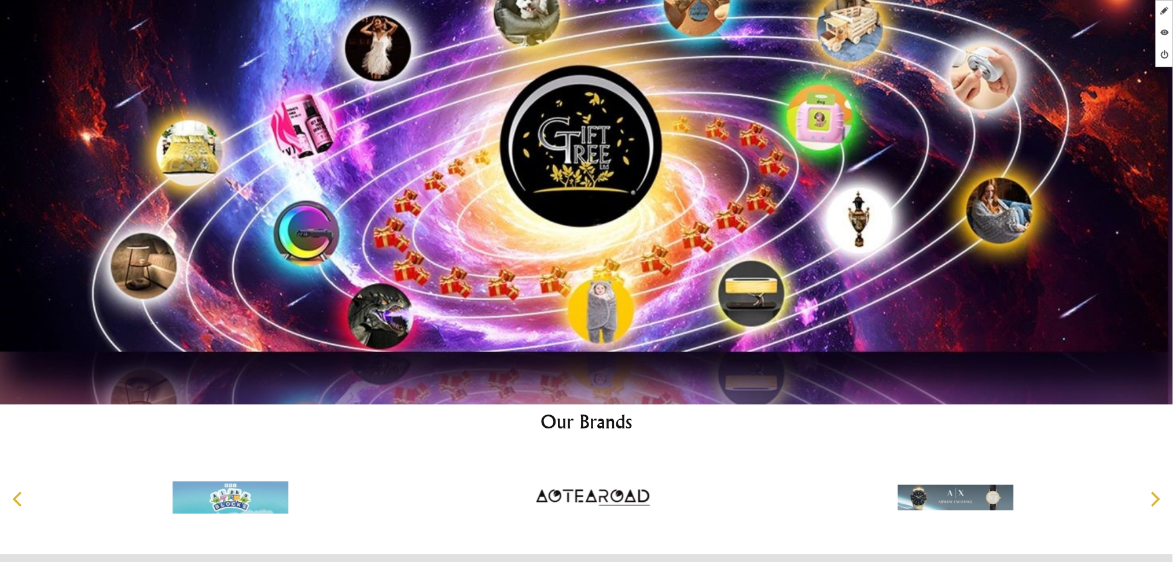
scroll to position [6992, 0]
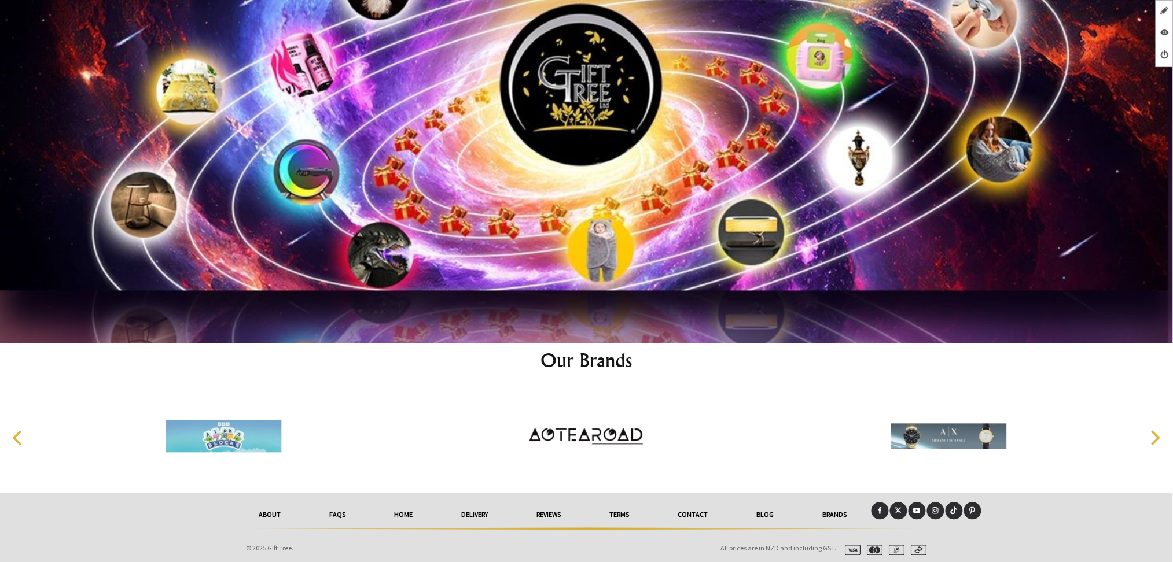
click at [875, 511] on link at bounding box center [879, 511] width 17 height 17
click at [919, 509] on icon at bounding box center [917, 511] width 8 height 5
click at [935, 507] on icon at bounding box center [935, 511] width 8 height 8
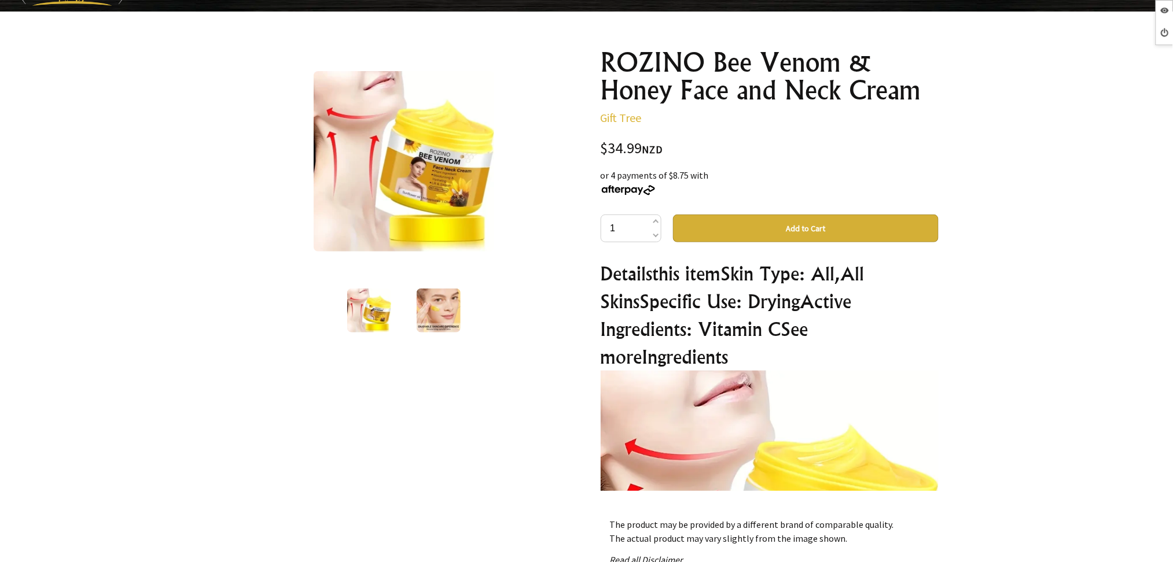
scroll to position [77, 0]
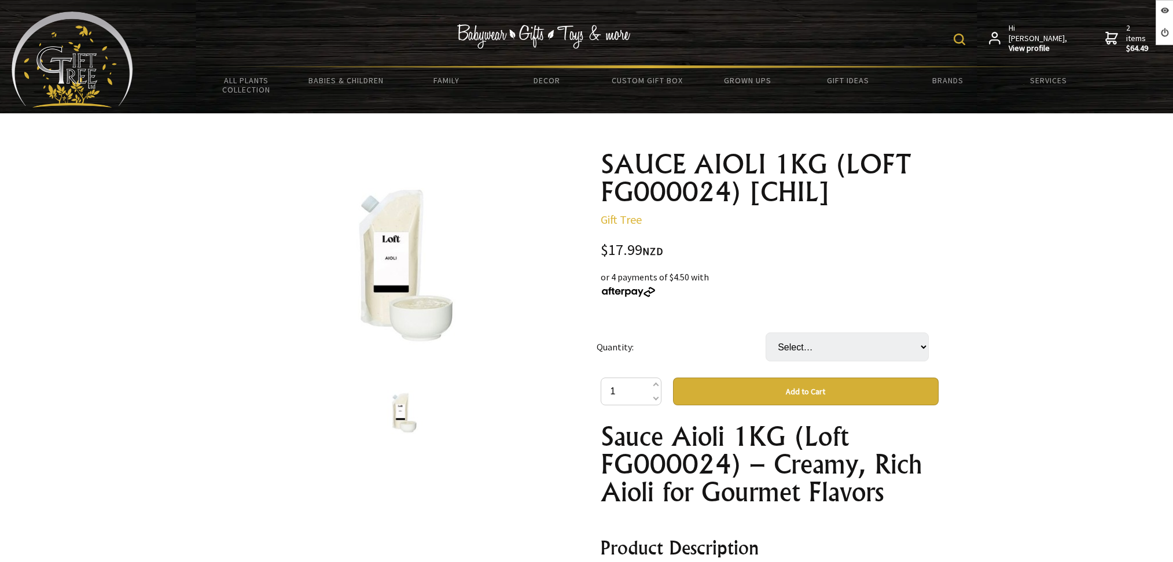
click at [831, 352] on td "Select… POU CTN ( 5 POU) (+ $71.96)" at bounding box center [849, 346] width 169 height 61
click at [831, 350] on select "Select… POU CTN ( 5 POU) (+ $71.96)" at bounding box center [846, 347] width 163 height 29
click at [765, 333] on select "Select… POU CTN ( 5 POU) (+ $71.96)" at bounding box center [846, 347] width 163 height 29
drag, startPoint x: 820, startPoint y: 353, endPoint x: 820, endPoint y: 360, distance: 6.4
click at [820, 355] on select "Select… POU CTN ( 5 POU) (+ $71.96)" at bounding box center [846, 347] width 163 height 29
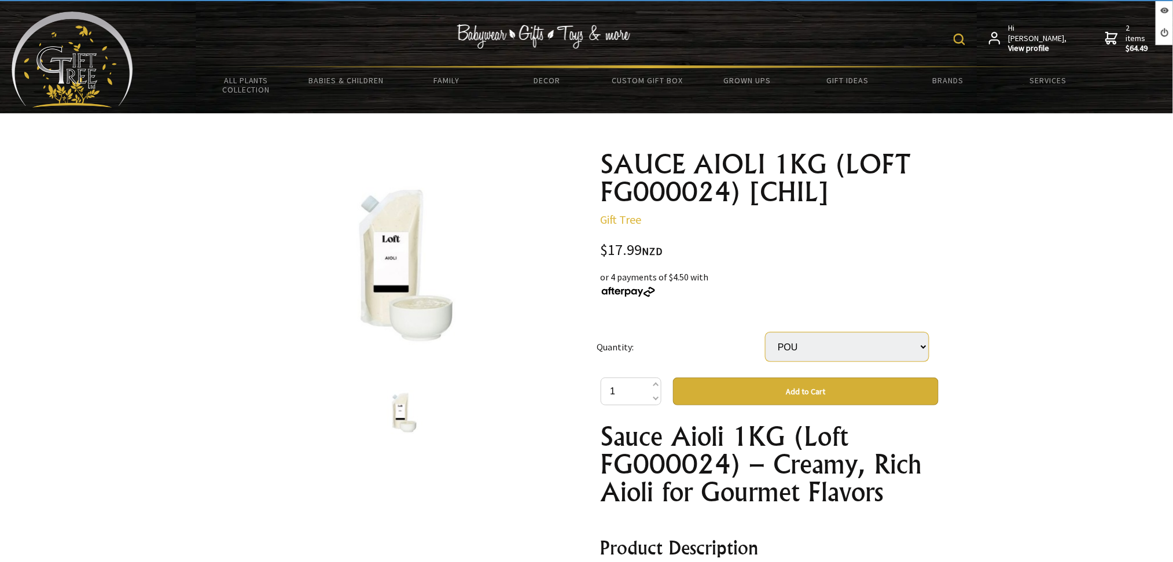
select select "CTN ( 5 POU)"
click at [765, 333] on select "Select… POU CTN ( 5 POU) (+ $71.96)" at bounding box center [846, 347] width 163 height 29
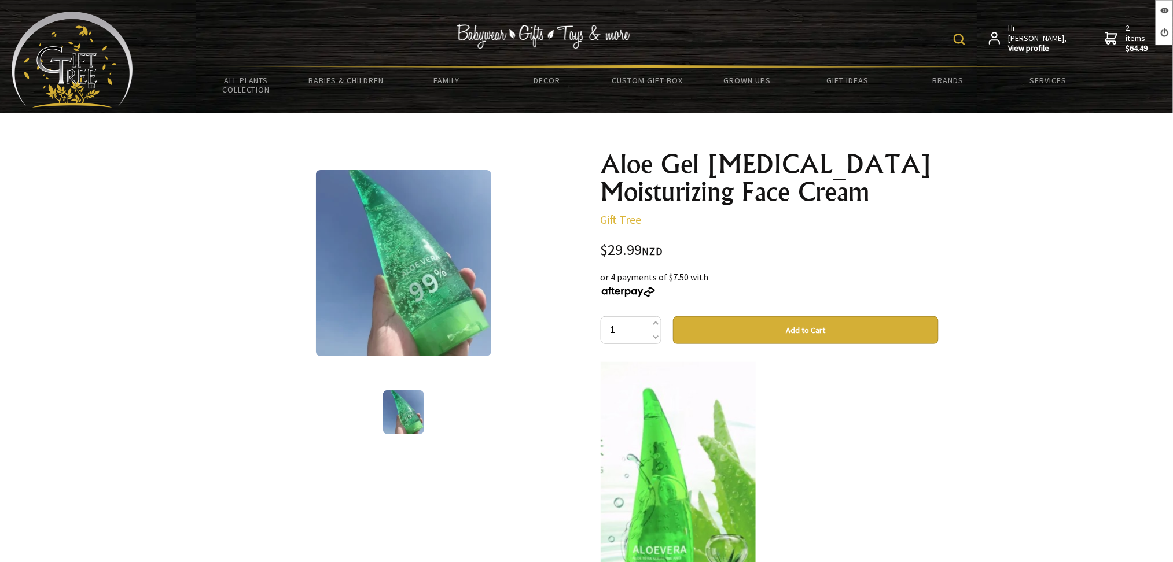
click at [98, 62] on img at bounding box center [72, 60] width 121 height 96
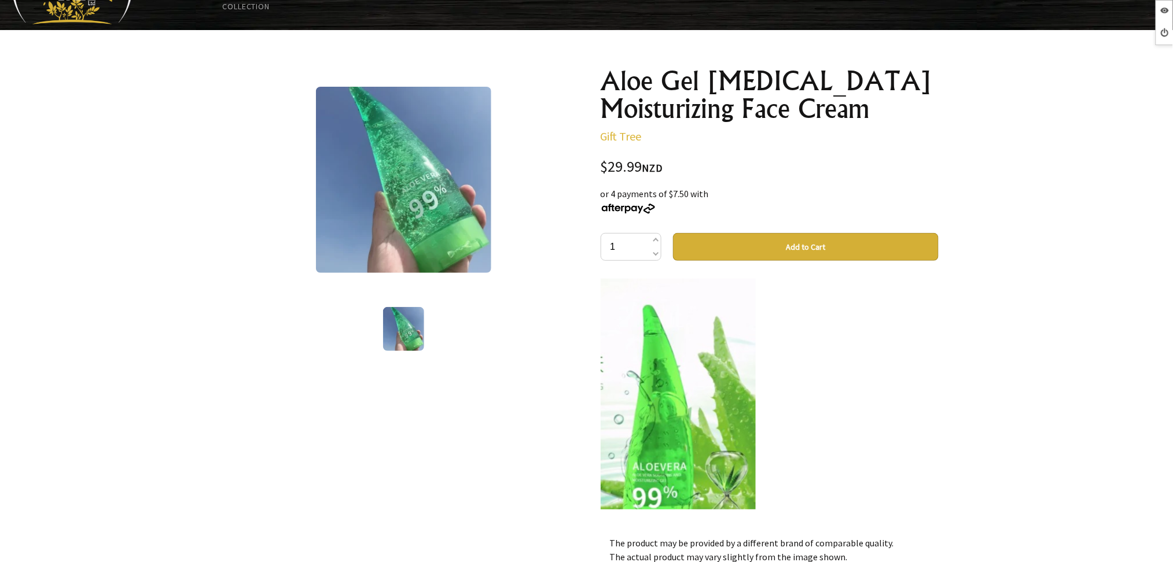
scroll to position [385, 0]
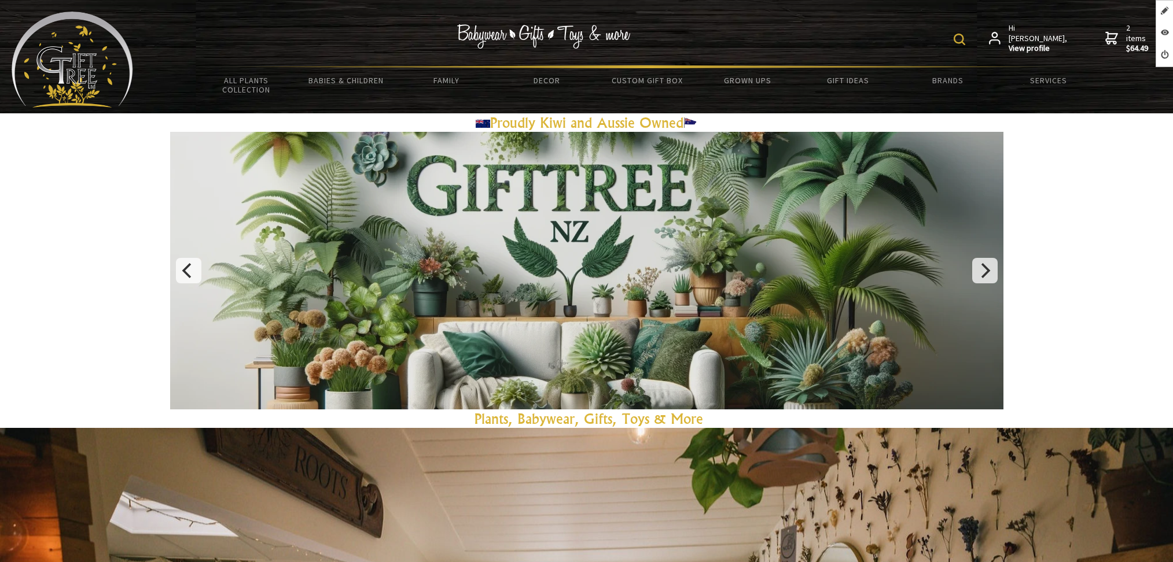
scroll to position [1003, 0]
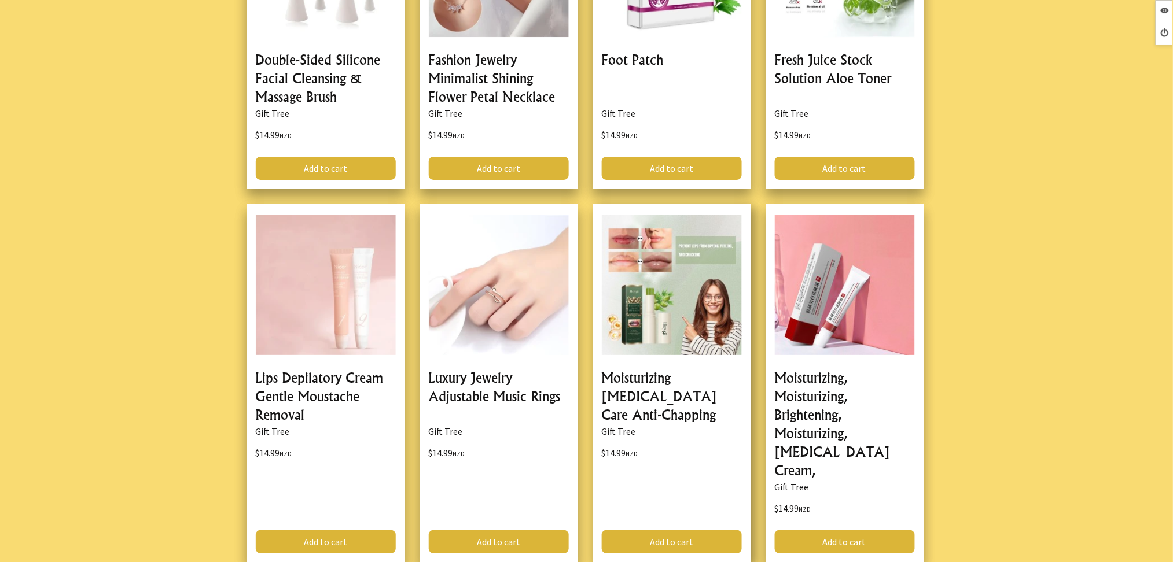
scroll to position [3162, 0]
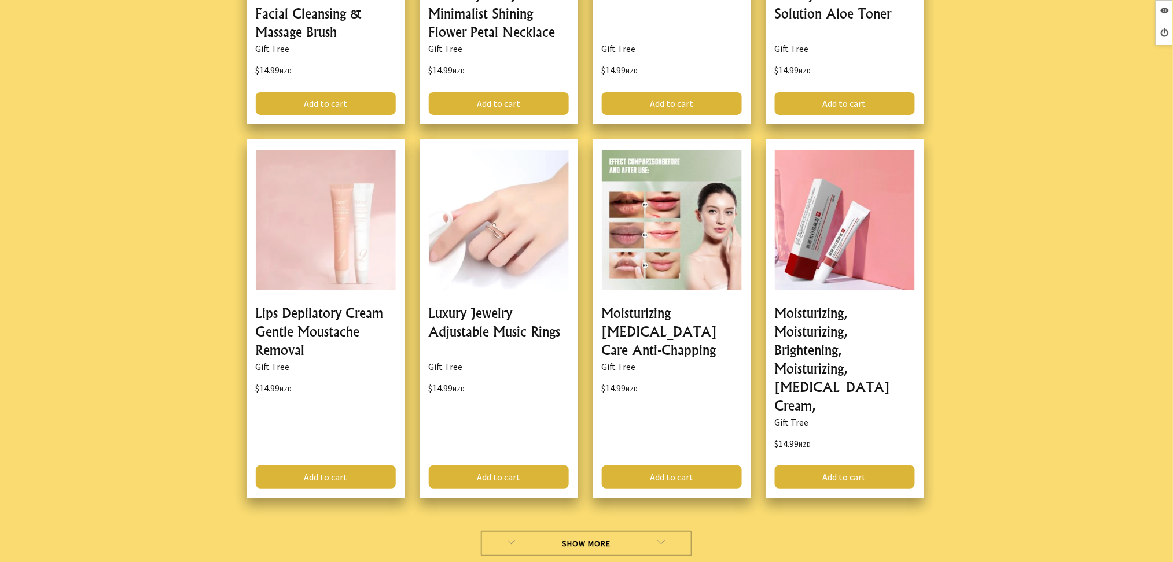
click at [528, 531] on link "Show More" at bounding box center [586, 543] width 211 height 25
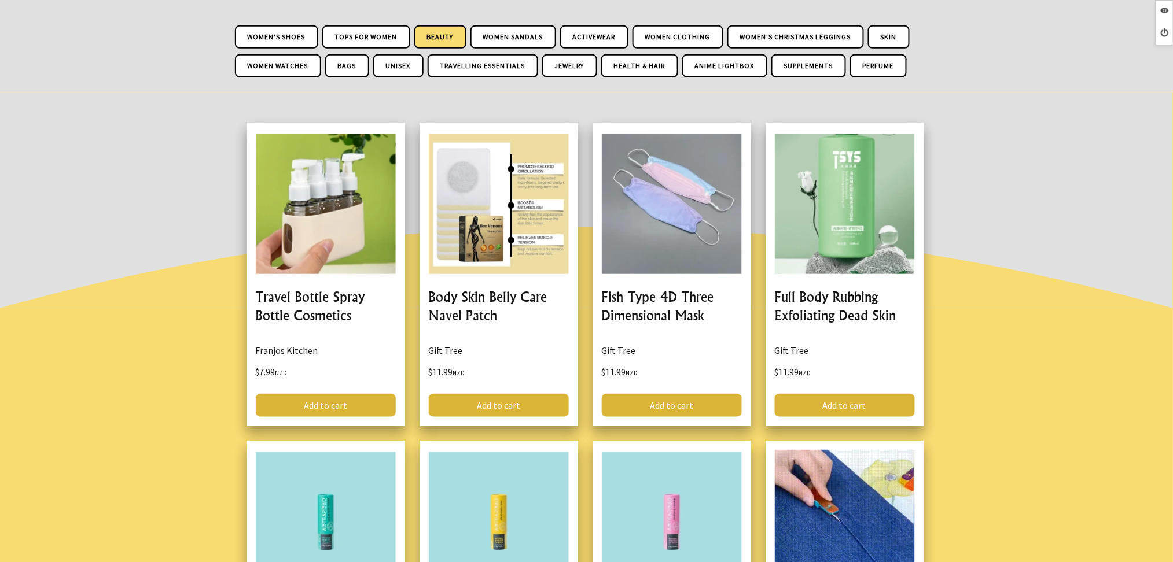
scroll to position [171, 0]
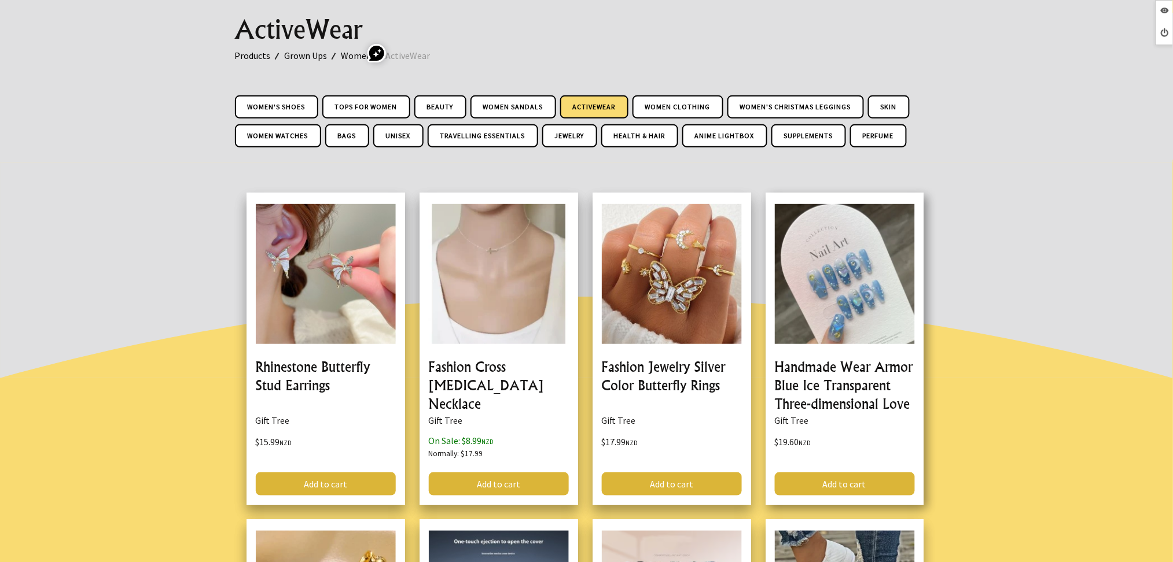
scroll to position [77, 0]
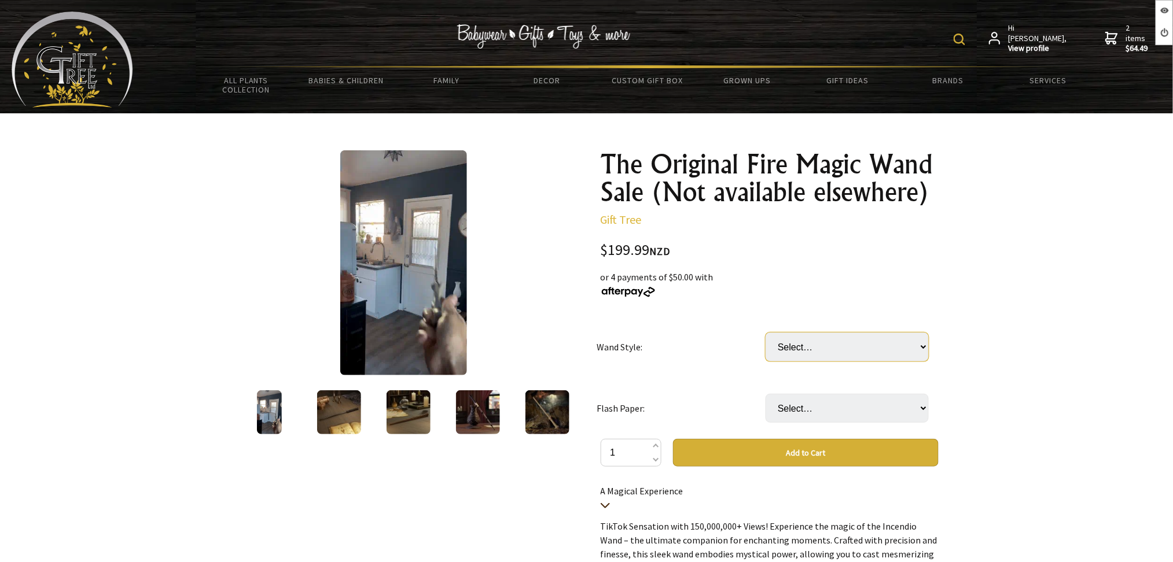
click at [823, 347] on select "Select… Fire Spit [PERSON_NAME] Fire Spit Voldemort Firebreathing [PERSON_NAME]…" at bounding box center [846, 347] width 163 height 29
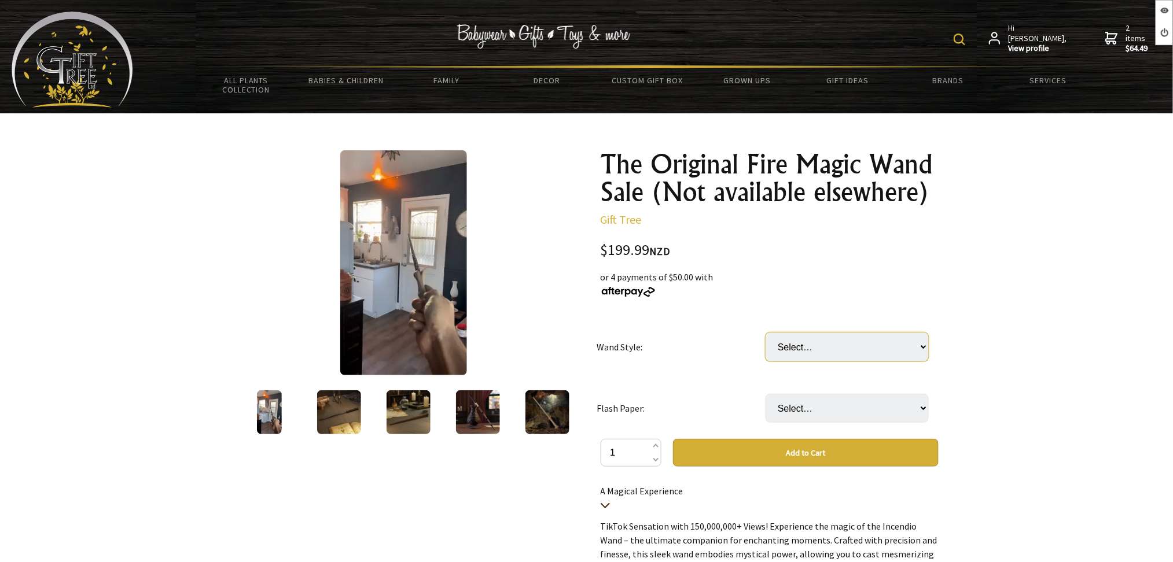
drag, startPoint x: 831, startPoint y: 348, endPoint x: 834, endPoint y: 360, distance: 12.9
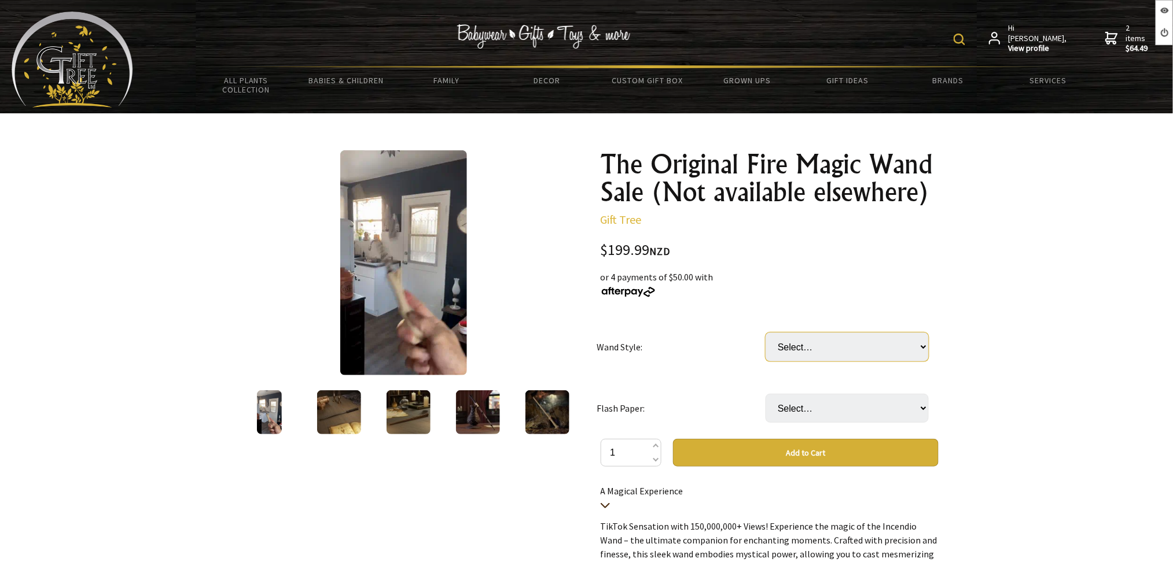
click at [831, 348] on select "Select… Fire Spit [PERSON_NAME] Fire Spit Voldemort Firebreathing [PERSON_NAME]…" at bounding box center [846, 347] width 163 height 29
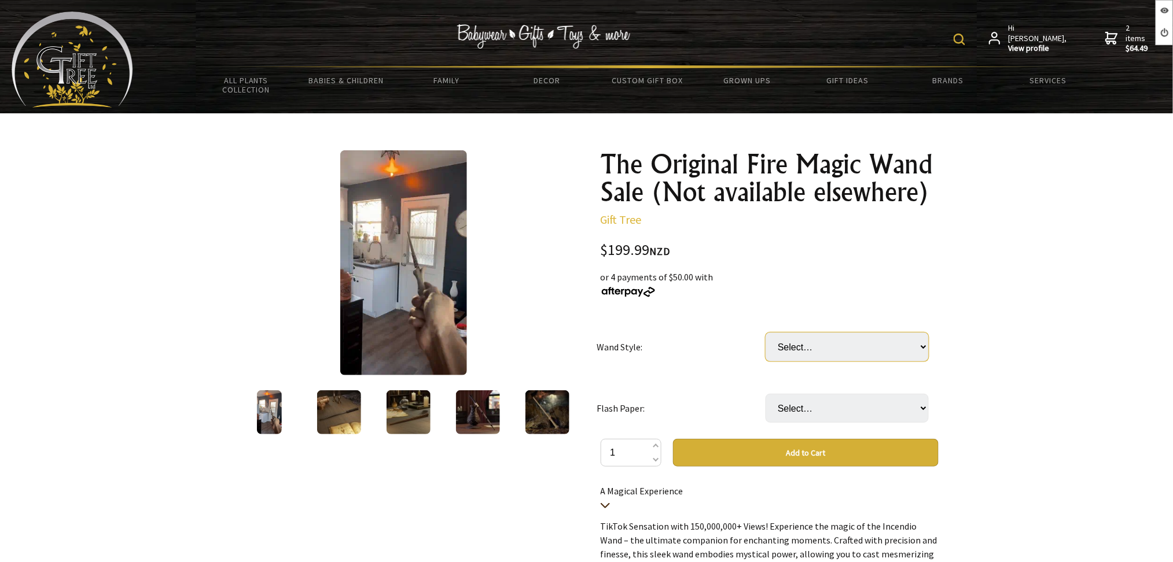
click at [835, 345] on select "Select… Fire Spit Harry Potter Fire Spit Voldemort Firebreathing Dumbledore Fir…" at bounding box center [846, 347] width 163 height 29
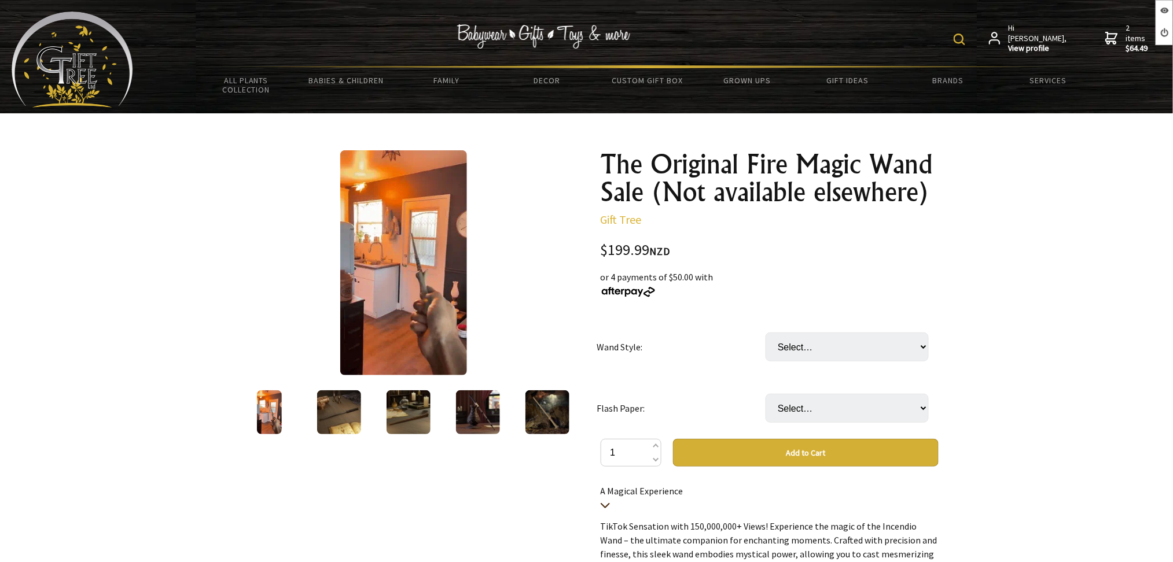
click at [726, 378] on td "Flash Paper:" at bounding box center [680, 408] width 169 height 61
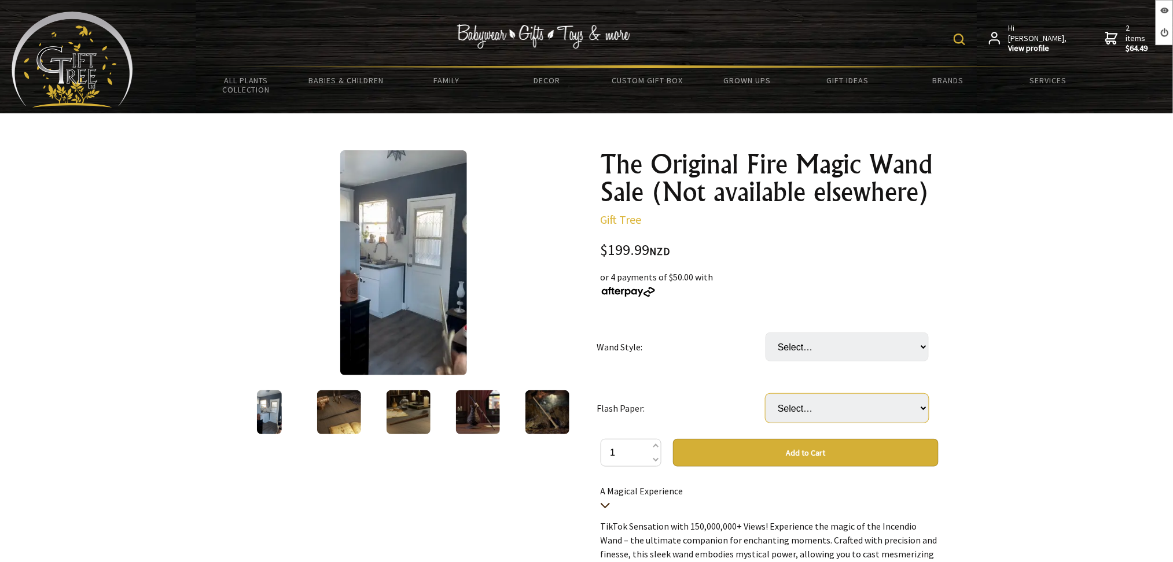
click at [780, 400] on select "Select… 200 times Consumable papers (+ $19.99) 10x10 size paper (+ $0.50)" at bounding box center [846, 408] width 163 height 29
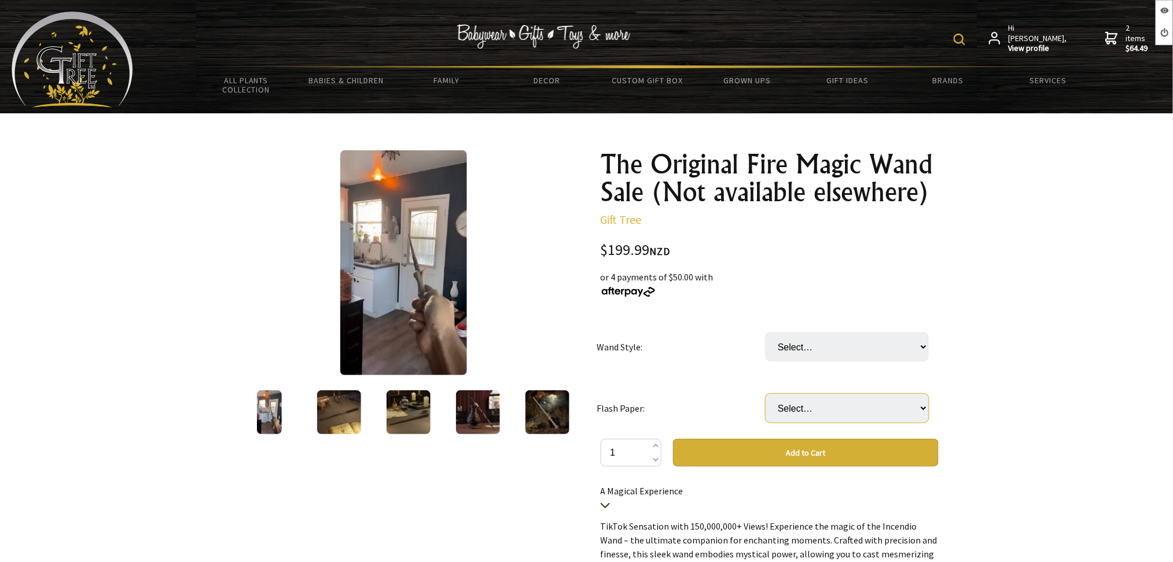
select select "200 times Consumable papers"
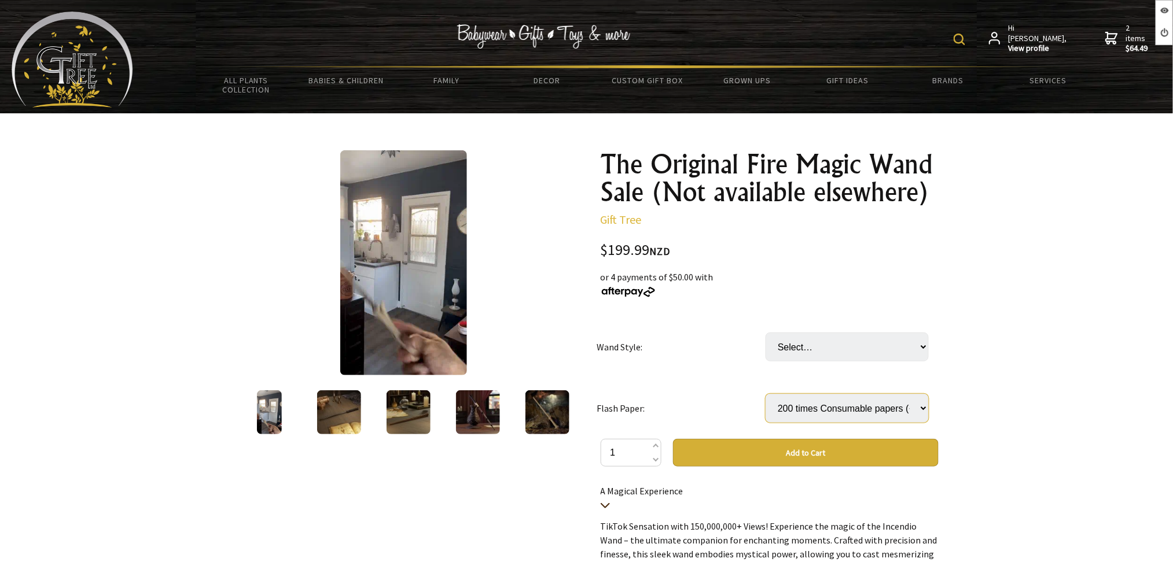
click at [765, 394] on select "Select… 200 times Consumable papers (+ $19.99) 10x10 size paper (+ $0.50)" at bounding box center [846, 408] width 163 height 29
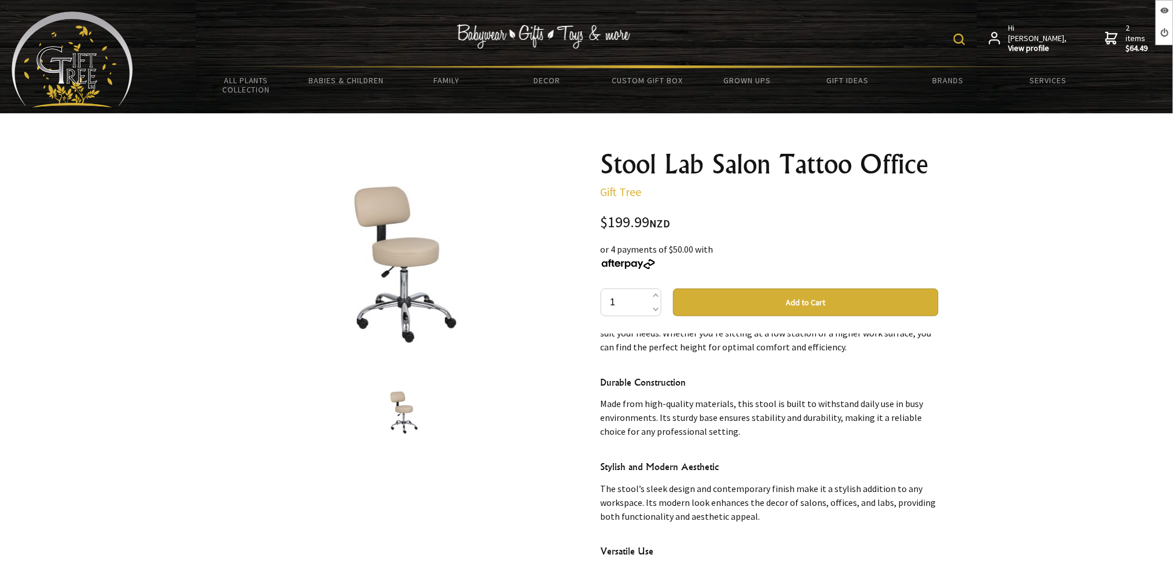
scroll to position [231, 0]
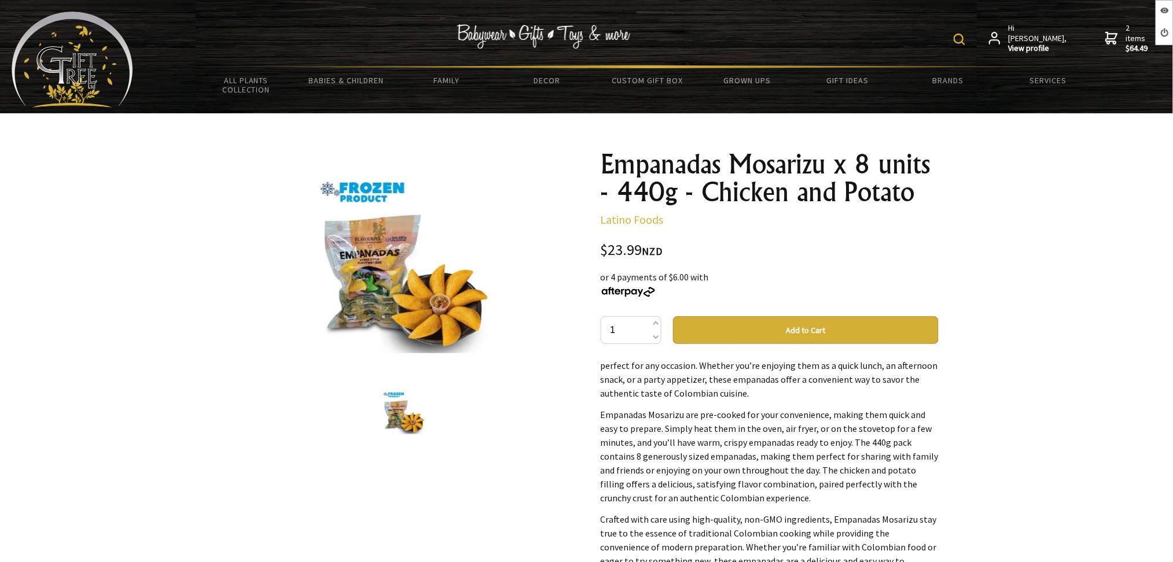
scroll to position [232, 0]
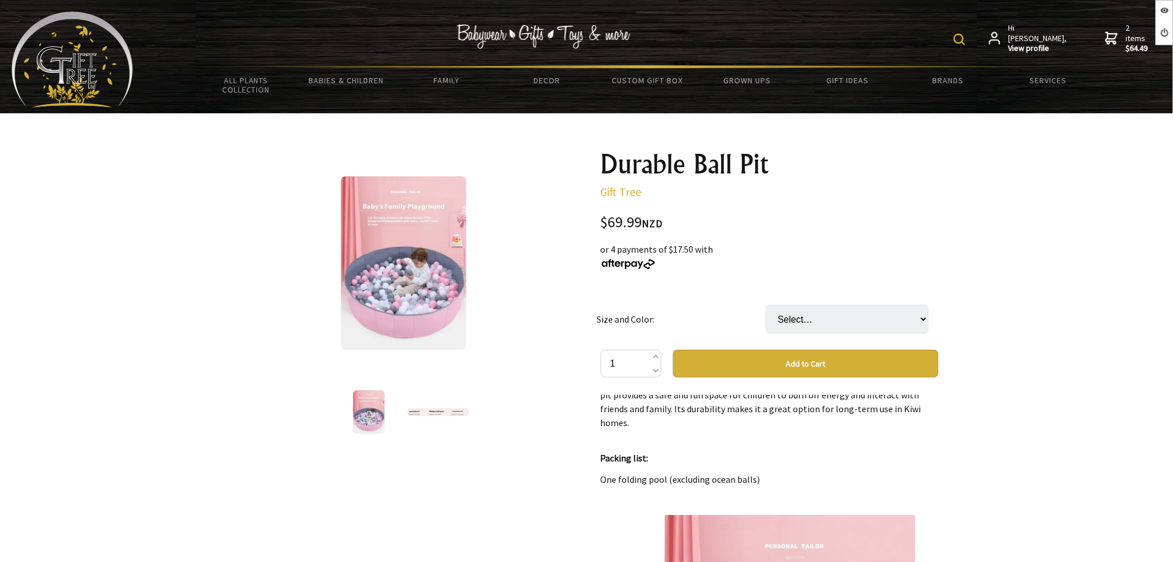
scroll to position [848, 0]
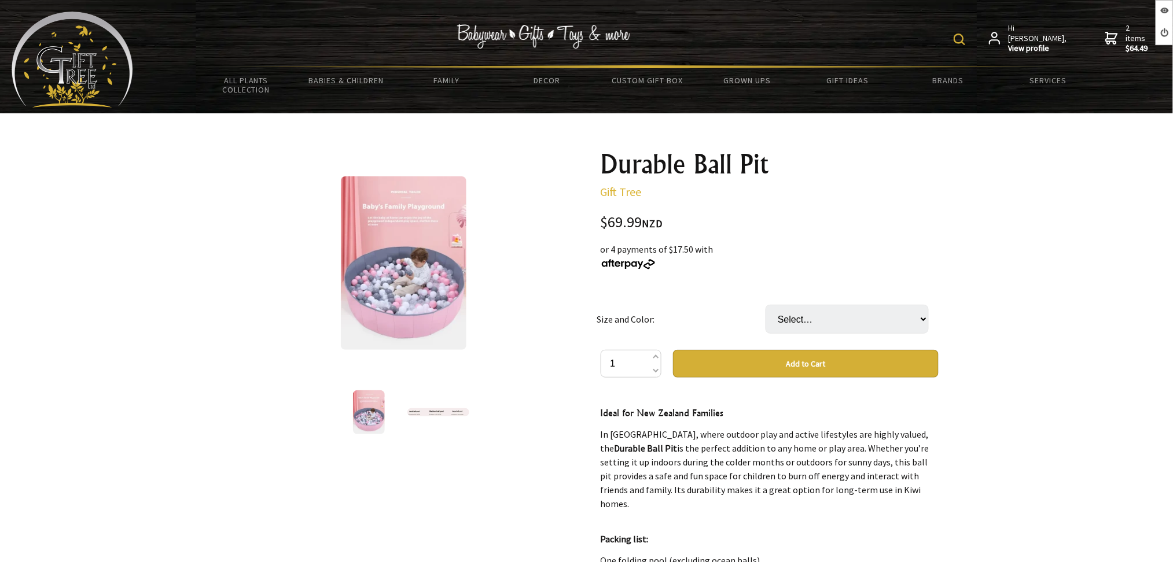
click at [408, 274] on img at bounding box center [404, 263] width 126 height 174
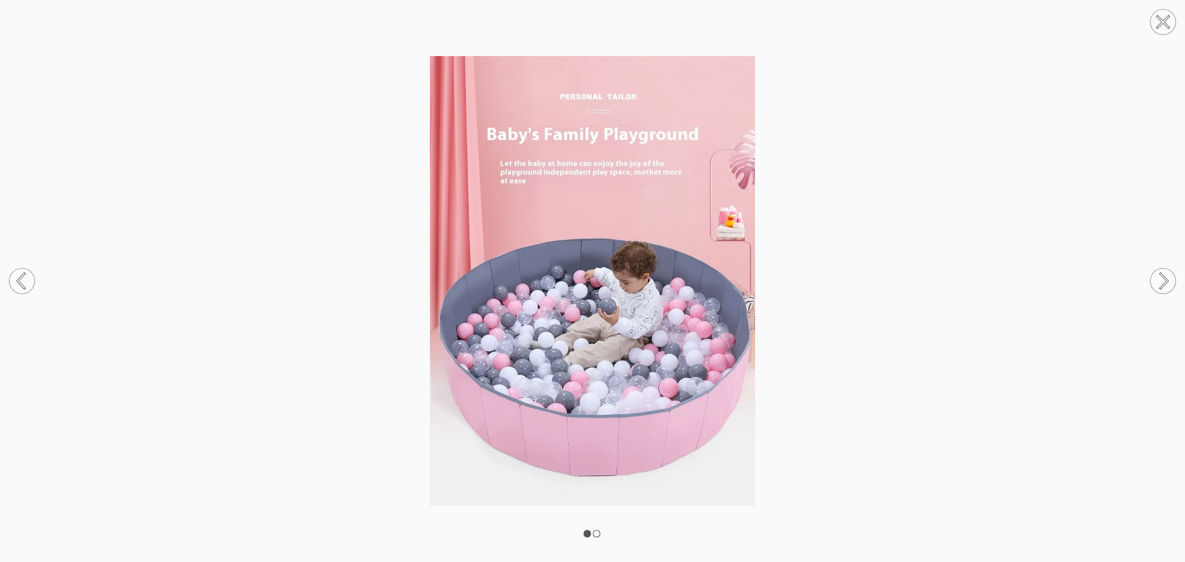
click at [879, 213] on img at bounding box center [592, 281] width 1185 height 450
click at [1153, 24] on circle at bounding box center [1162, 21] width 25 height 25
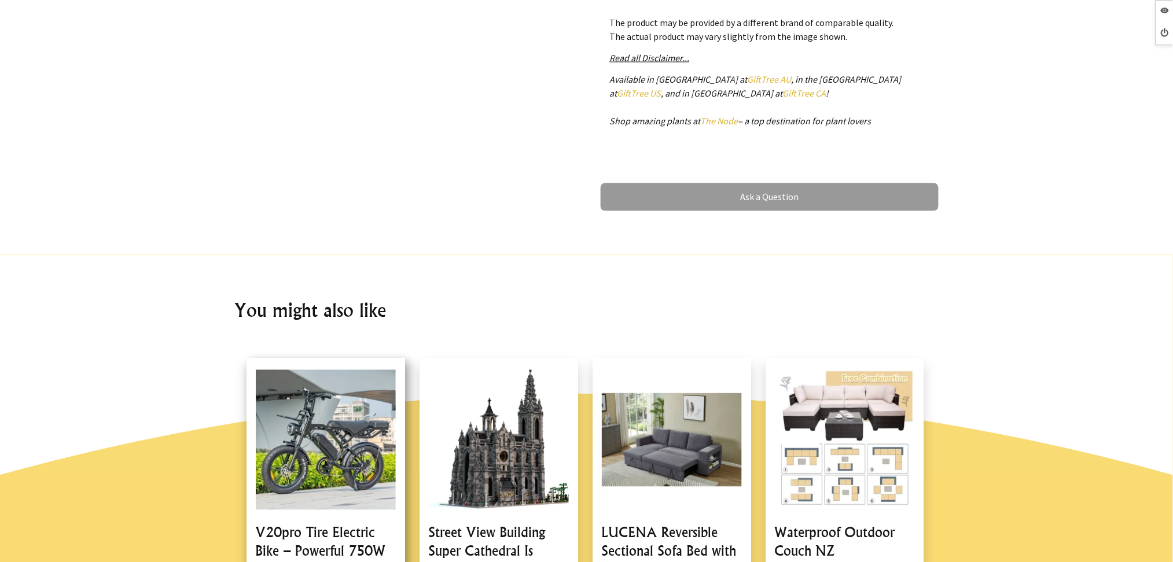
scroll to position [926, 0]
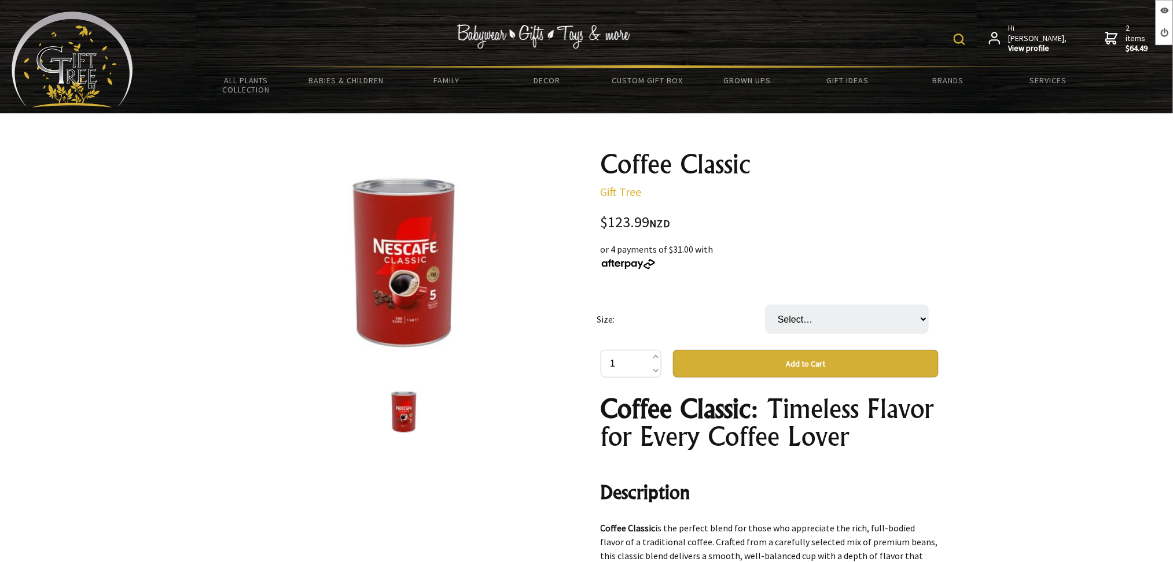
click at [812, 315] on select "Select… Tin (1 Kg) Carton (6 Tin) (+ $619.95)" at bounding box center [846, 319] width 163 height 29
select select "Tin (1 Kg)"
click at [765, 305] on select "Select… Tin (1 Kg) Carton (6 Tin) (+ $619.95)" at bounding box center [846, 319] width 163 height 29
click at [815, 316] on select "Select… Tin (1 Kg) Carton (6 Tin) (+ $619.95)" at bounding box center [846, 319] width 163 height 29
select select "Carton (6 Tin)"
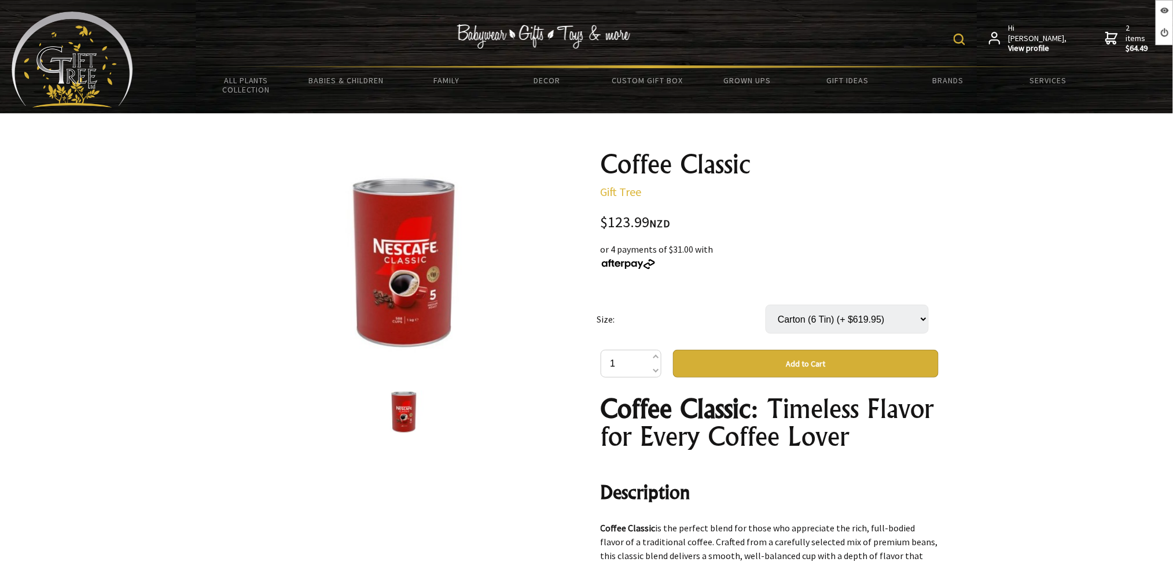
click at [765, 305] on select "Select… Tin (1 Kg) Carton (6 Tin) (+ $619.95)" at bounding box center [846, 319] width 163 height 29
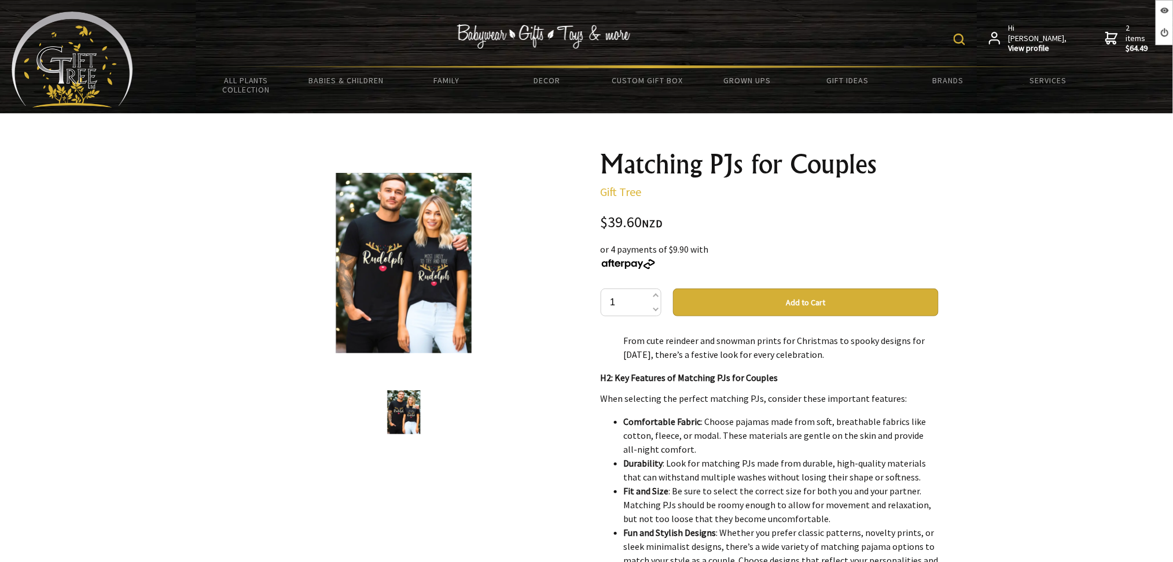
scroll to position [1157, 0]
